Goal: Transaction & Acquisition: Purchase product/service

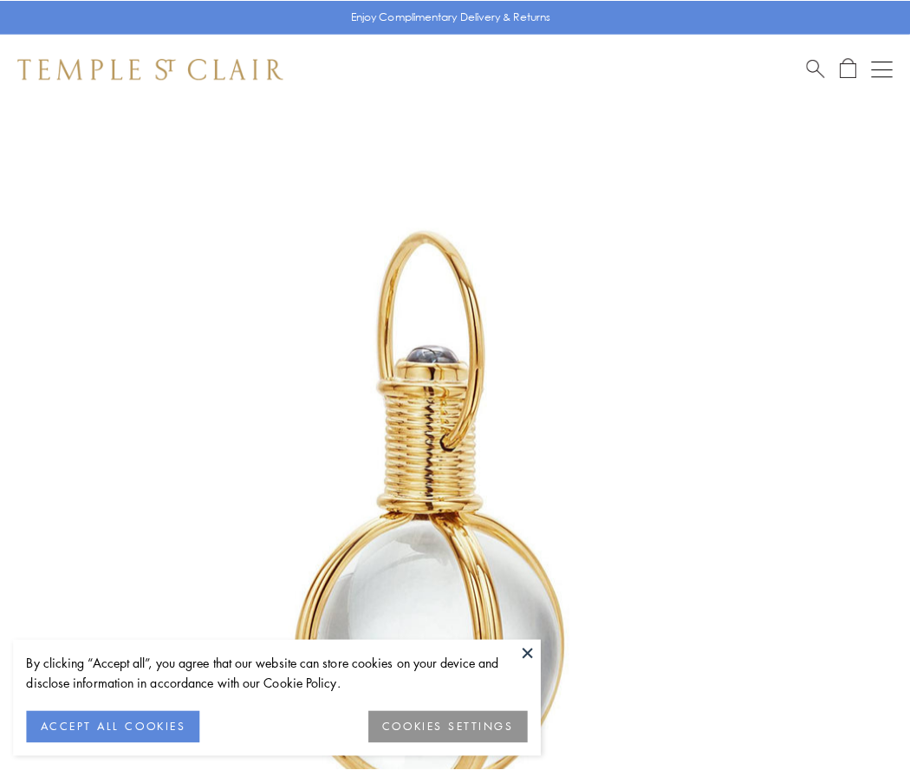
scroll to position [452, 0]
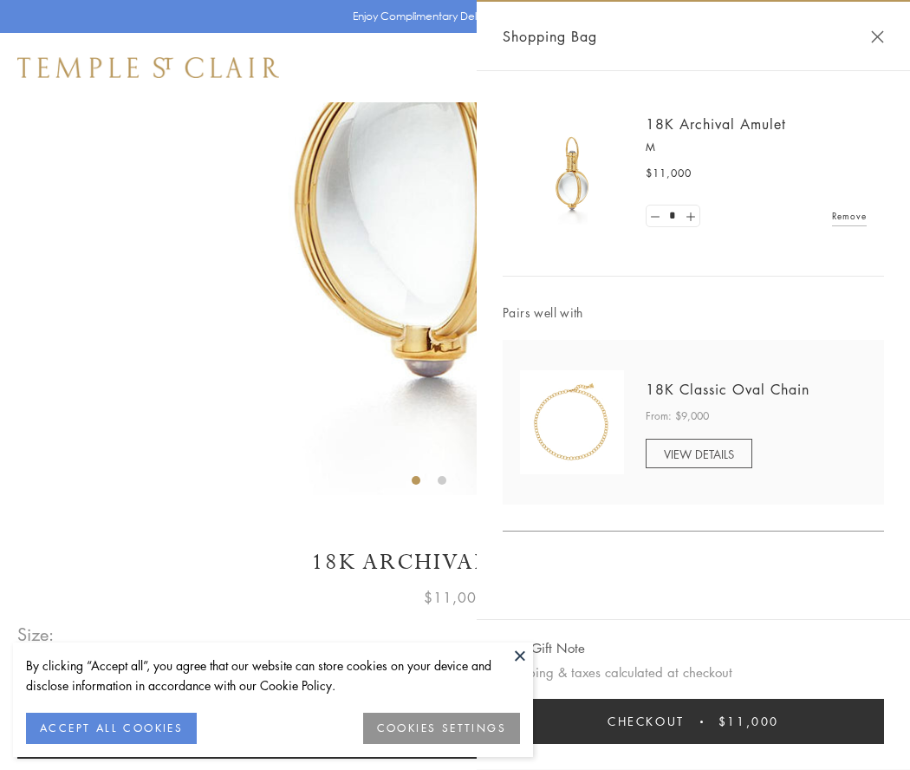
click at [693, 721] on button "Checkout $11,000" at bounding box center [693, 721] width 381 height 45
